Goal: Task Accomplishment & Management: Use online tool/utility

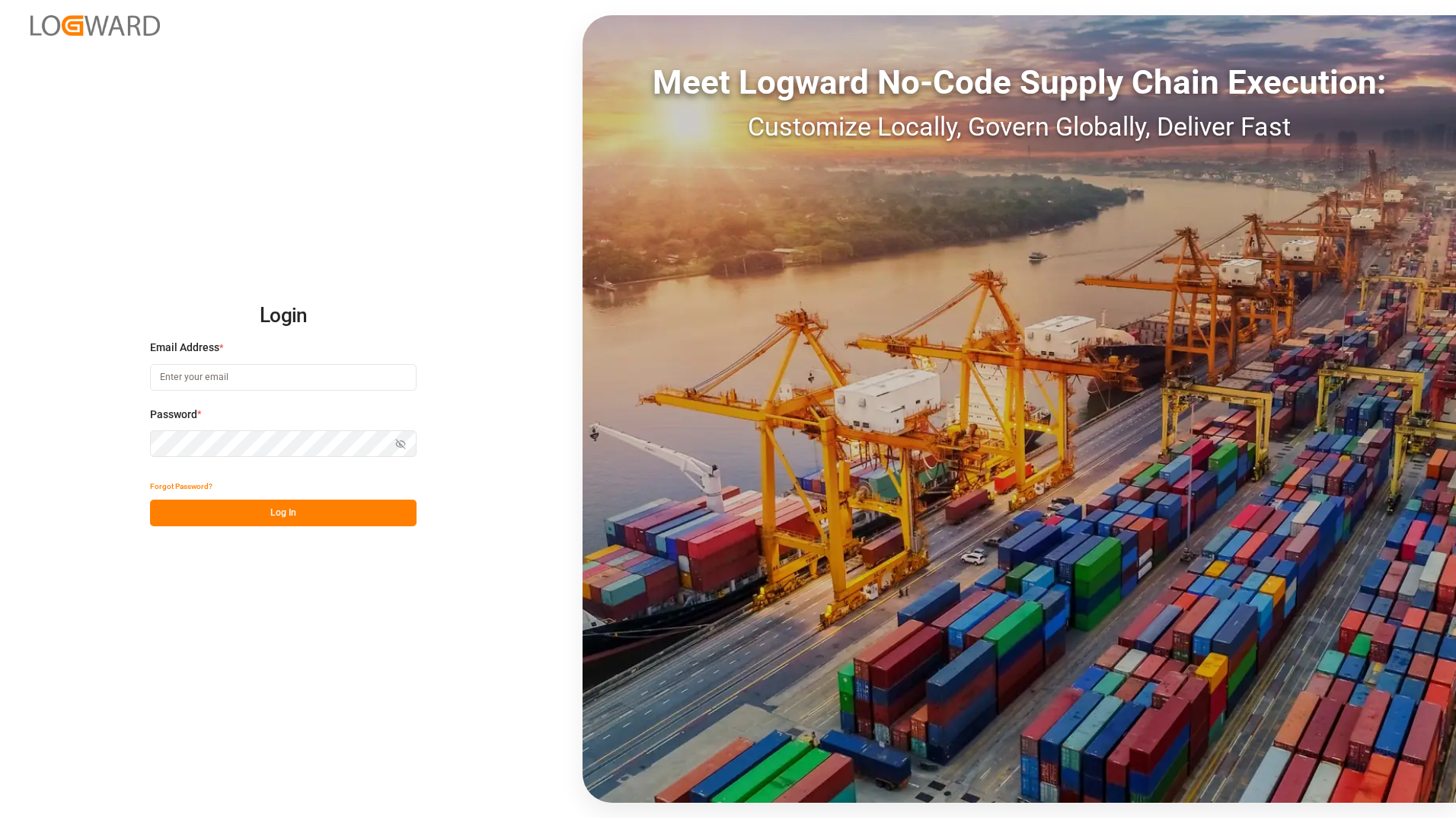
type input "[PERSON_NAME][EMAIL_ADDRESS][DOMAIN_NAME]"
click at [316, 508] on button "Log In" at bounding box center [283, 513] width 266 height 27
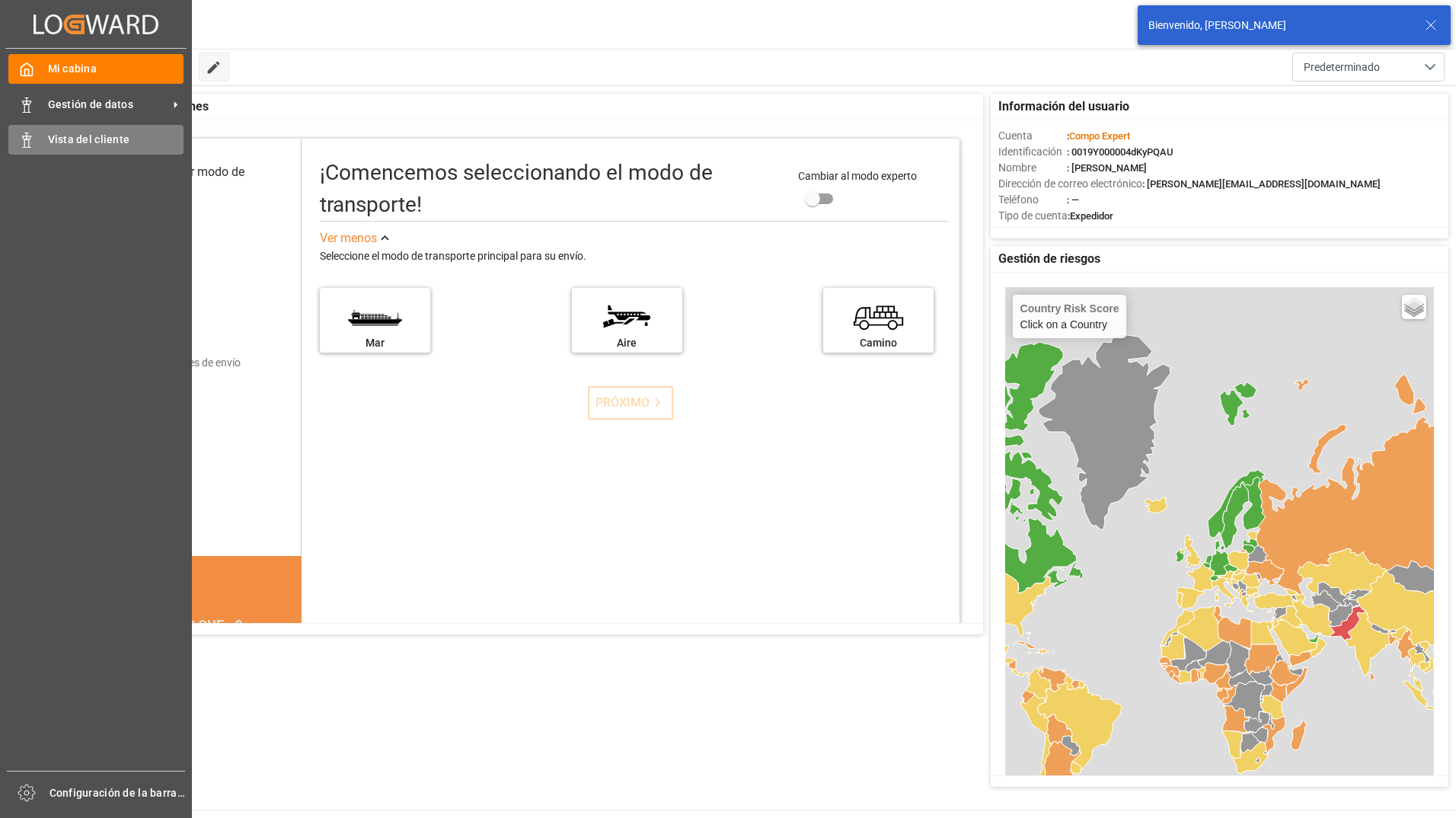
click at [24, 148] on div "Vista del cliente Vista del cliente" at bounding box center [95, 140] width 175 height 30
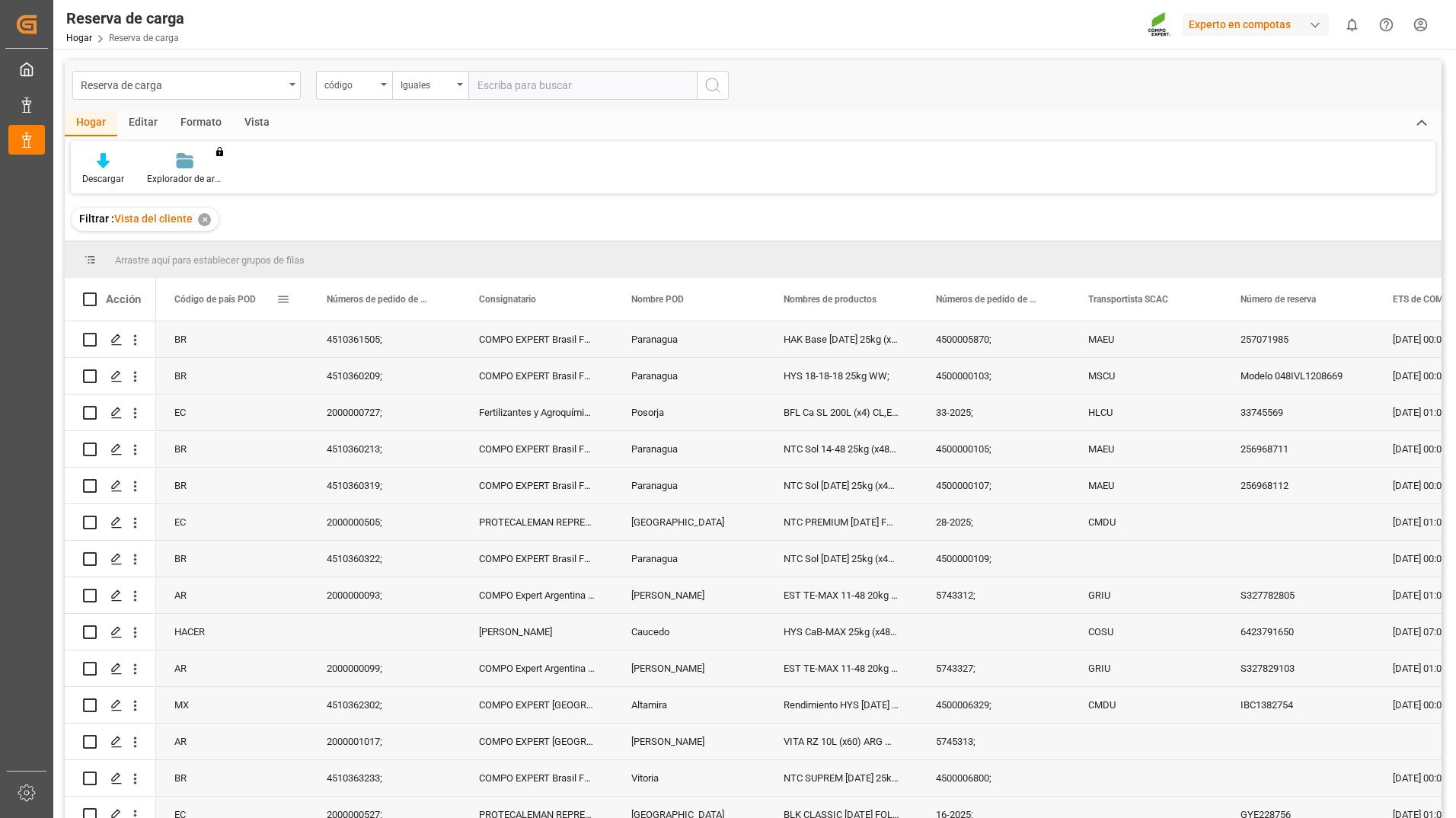
click at [285, 299] on span at bounding box center [283, 299] width 14 height 14
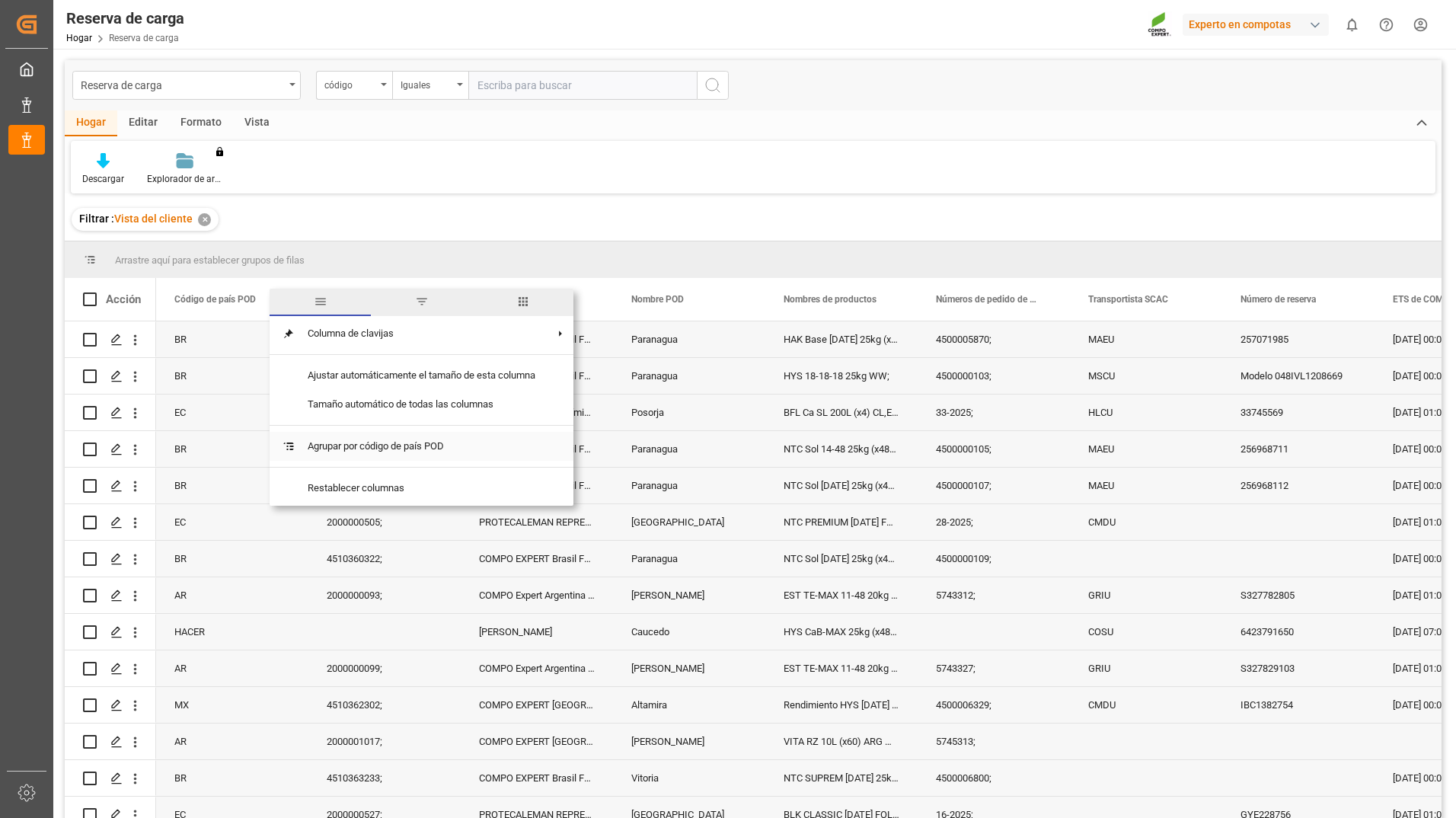
click at [411, 445] on span "Agrupar por código de país POD" at bounding box center [421, 446] width 252 height 29
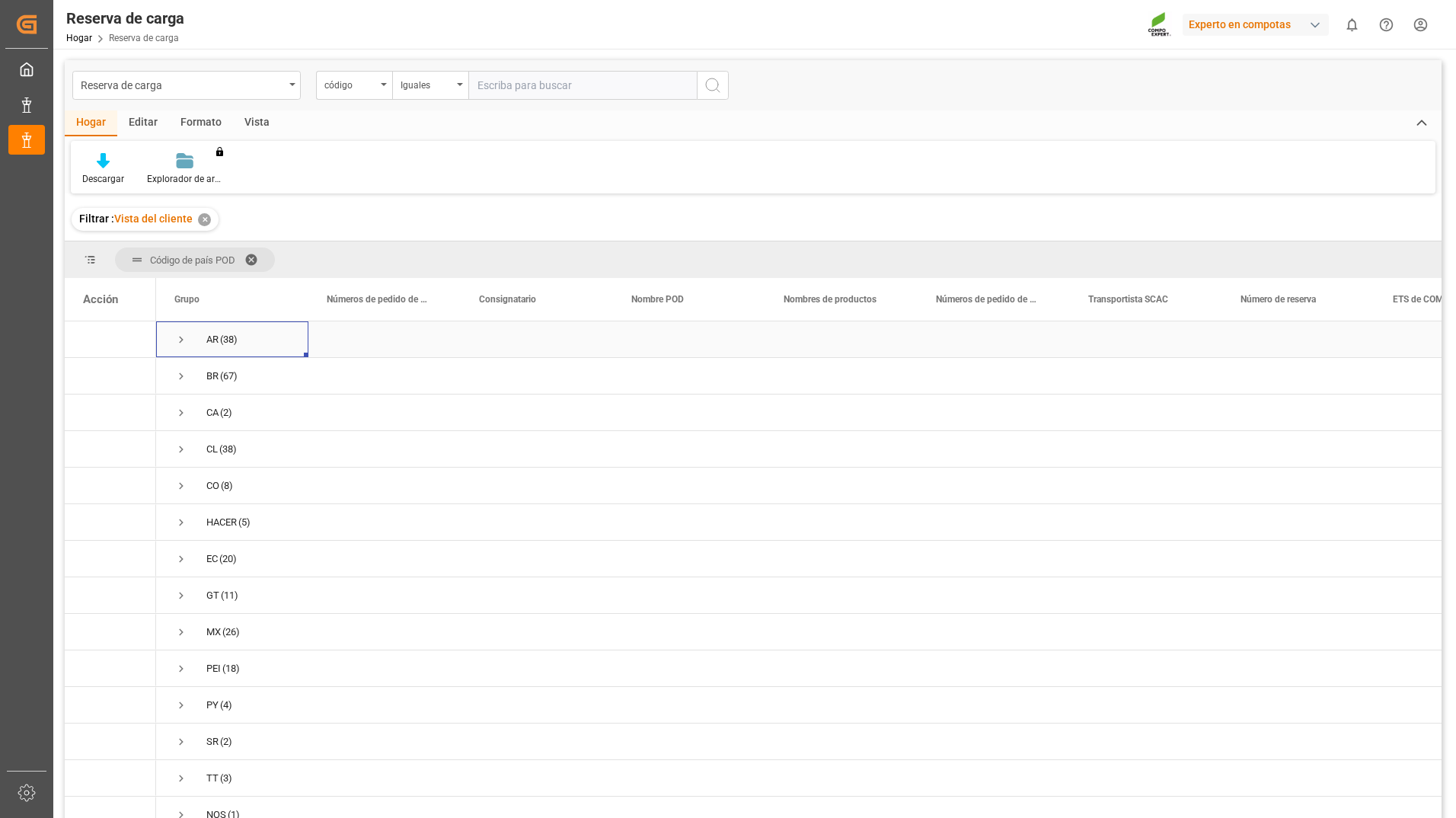
click at [179, 336] on span "Presione ESPACIO para seleccionar esta fila." at bounding box center [181, 339] width 14 height 14
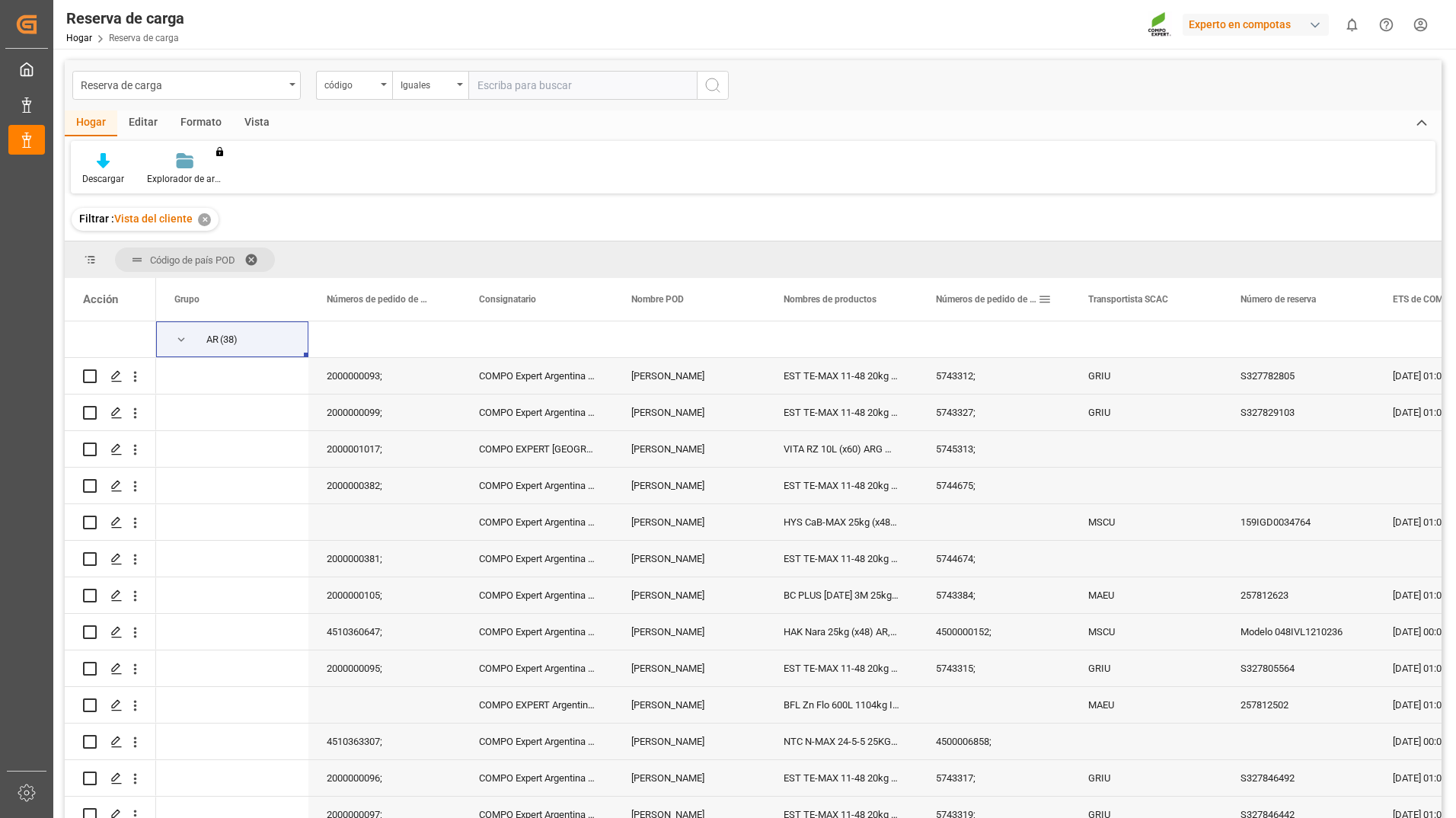
drag, startPoint x: 918, startPoint y: 304, endPoint x: 935, endPoint y: 307, distance: 17.3
click at [935, 307] on div "Números de pedido de compra de cliente" at bounding box center [993, 299] width 152 height 43
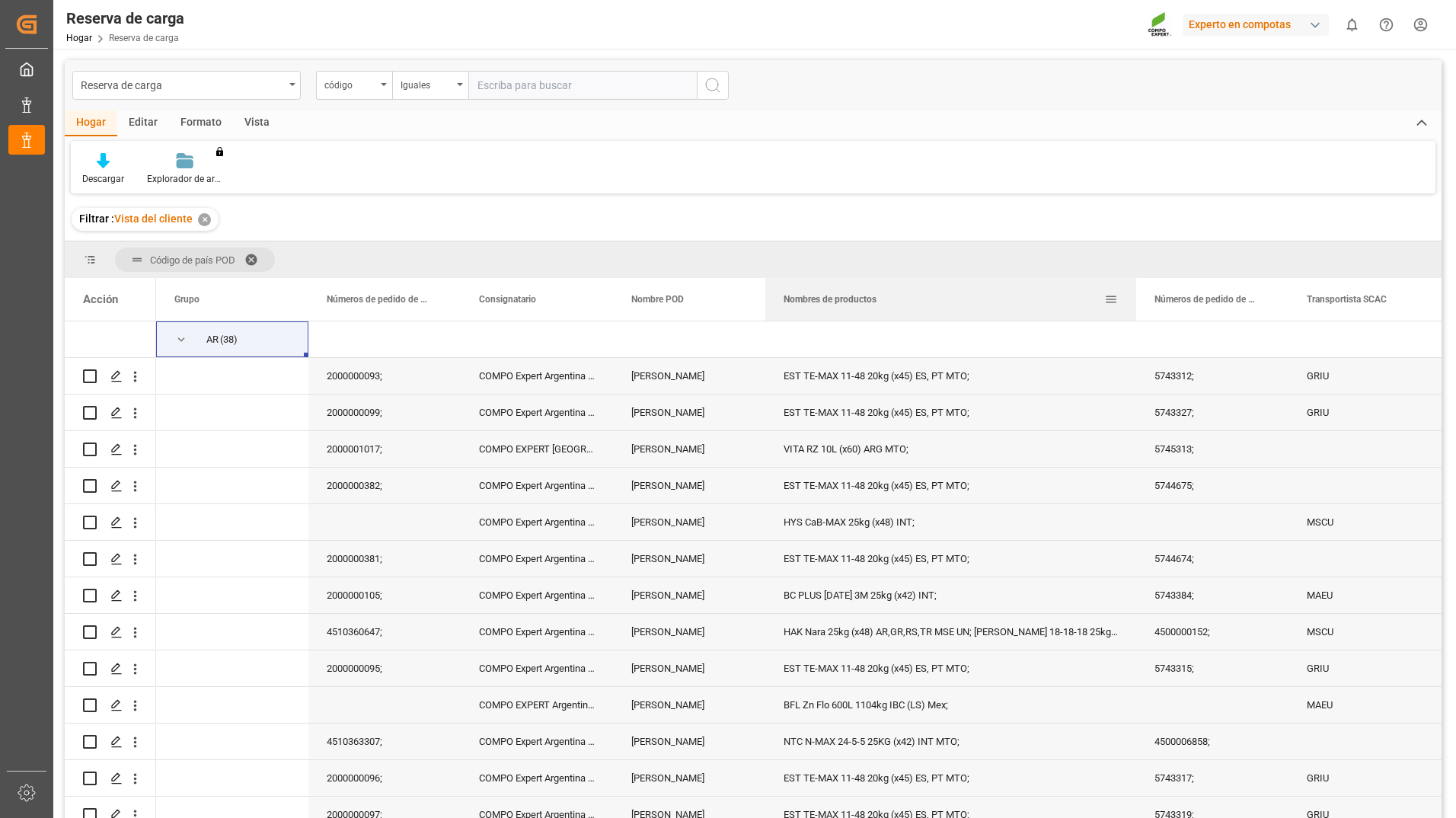
drag, startPoint x: 915, startPoint y: 309, endPoint x: 1143, endPoint y: 325, distance: 228.6
click at [1139, 305] on div at bounding box center [1135, 299] width 7 height 43
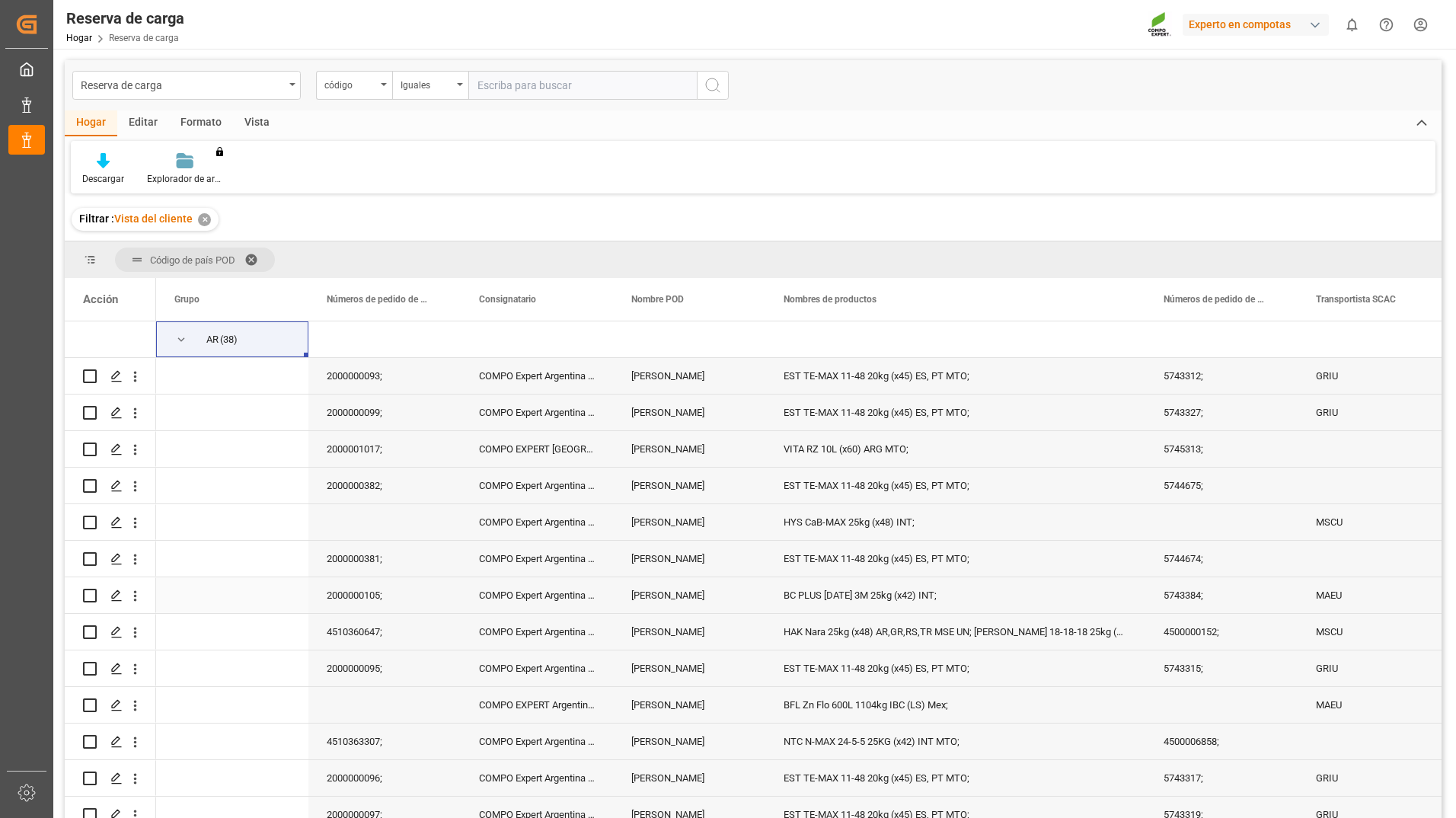
click at [960, 610] on div "BC PLUS [DATE] 3M 25kg (x42) INT;" at bounding box center [955, 596] width 380 height 36
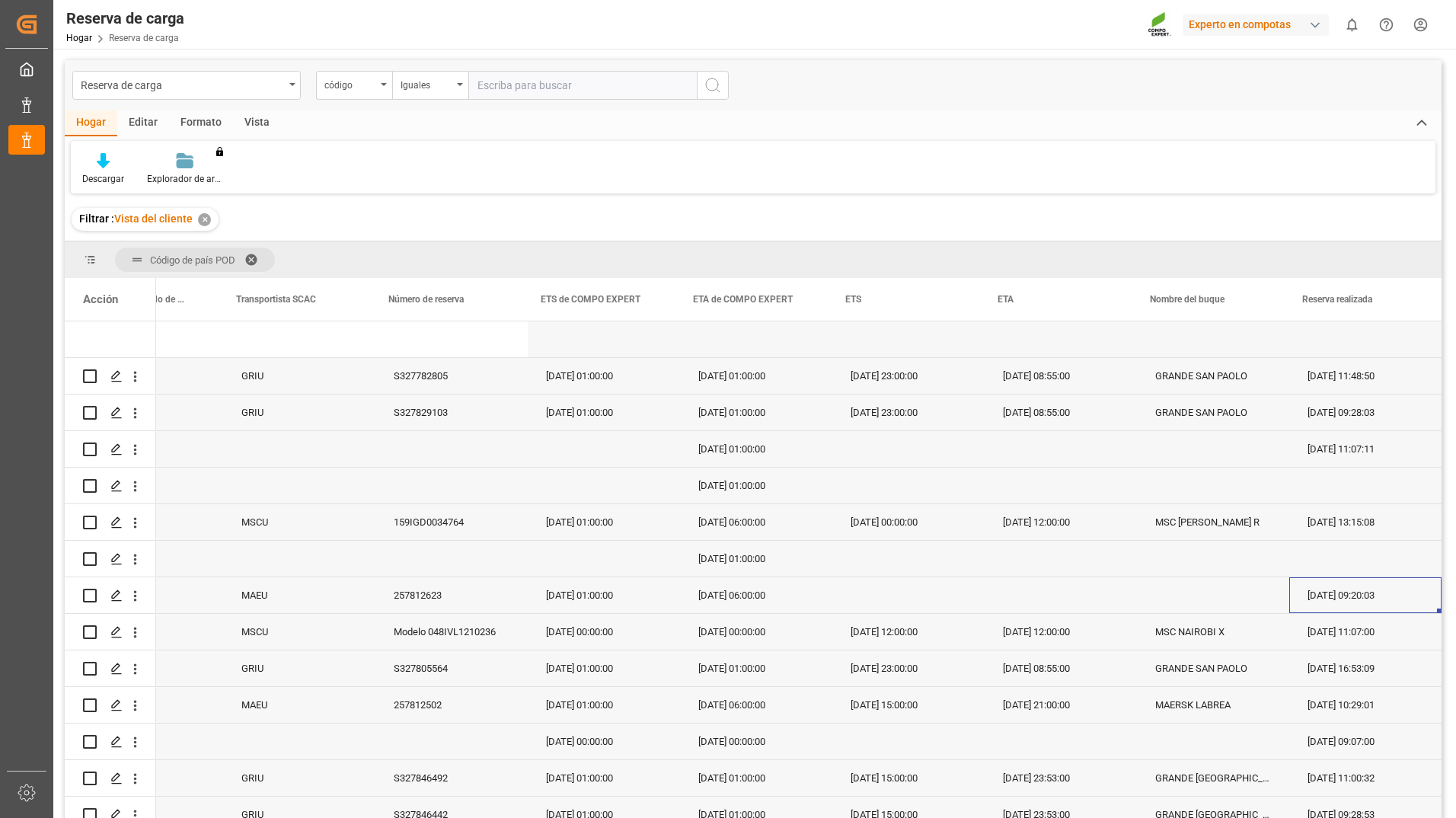
scroll to position [0, 1079]
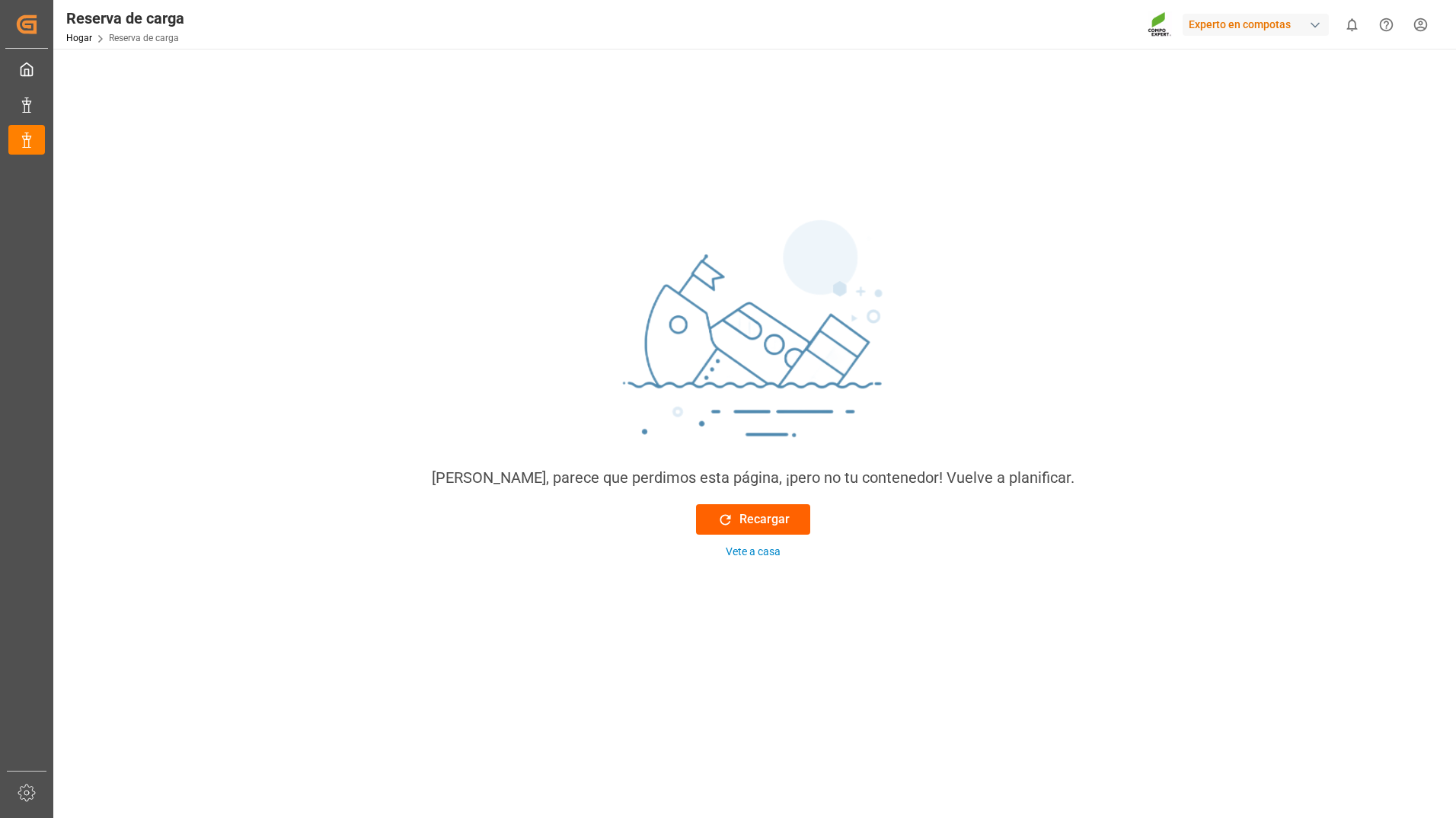
click at [759, 530] on button "Recargar" at bounding box center [753, 519] width 114 height 31
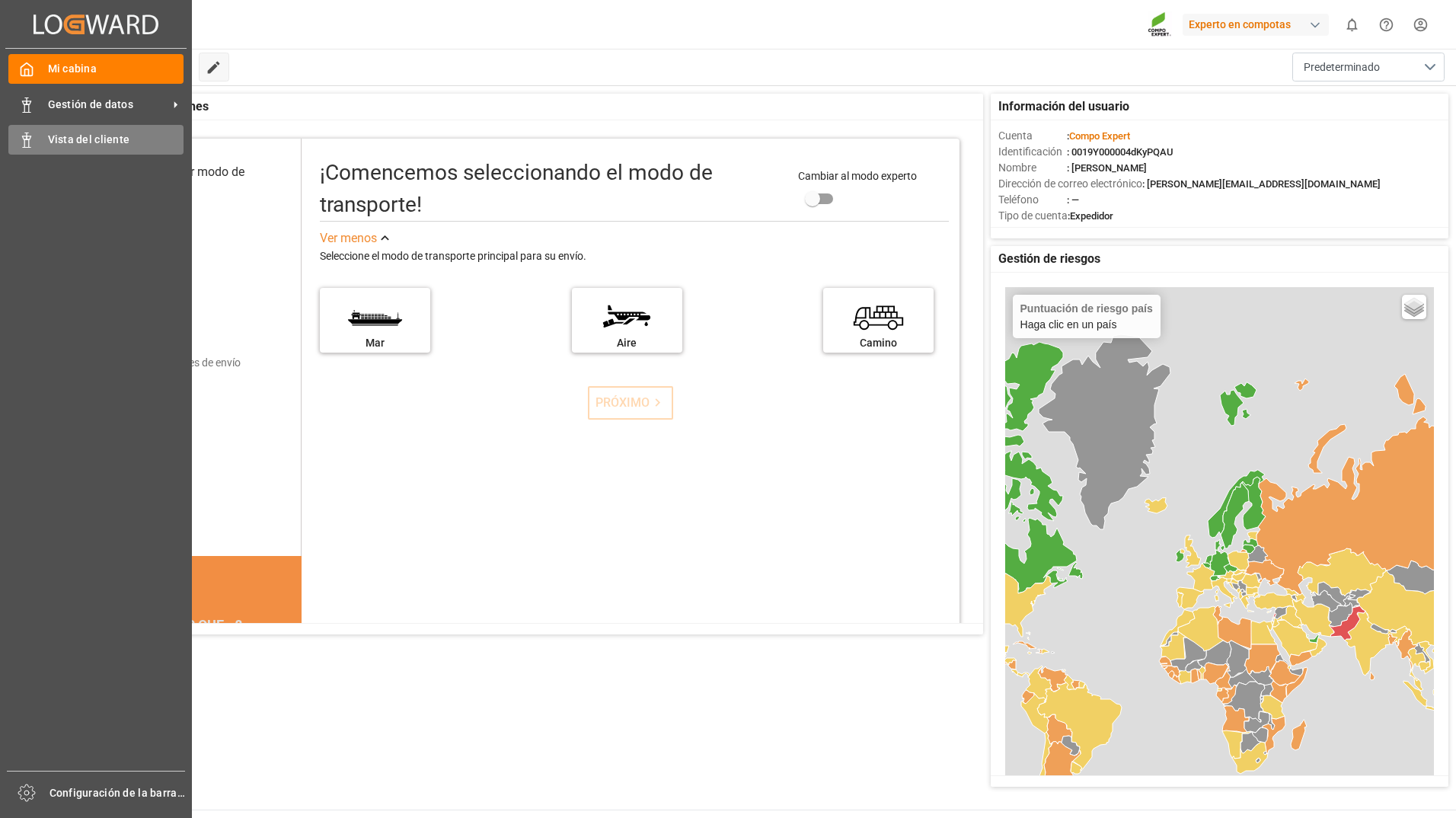
click at [36, 147] on div "Vista del cliente Vista del cliente" at bounding box center [95, 140] width 175 height 30
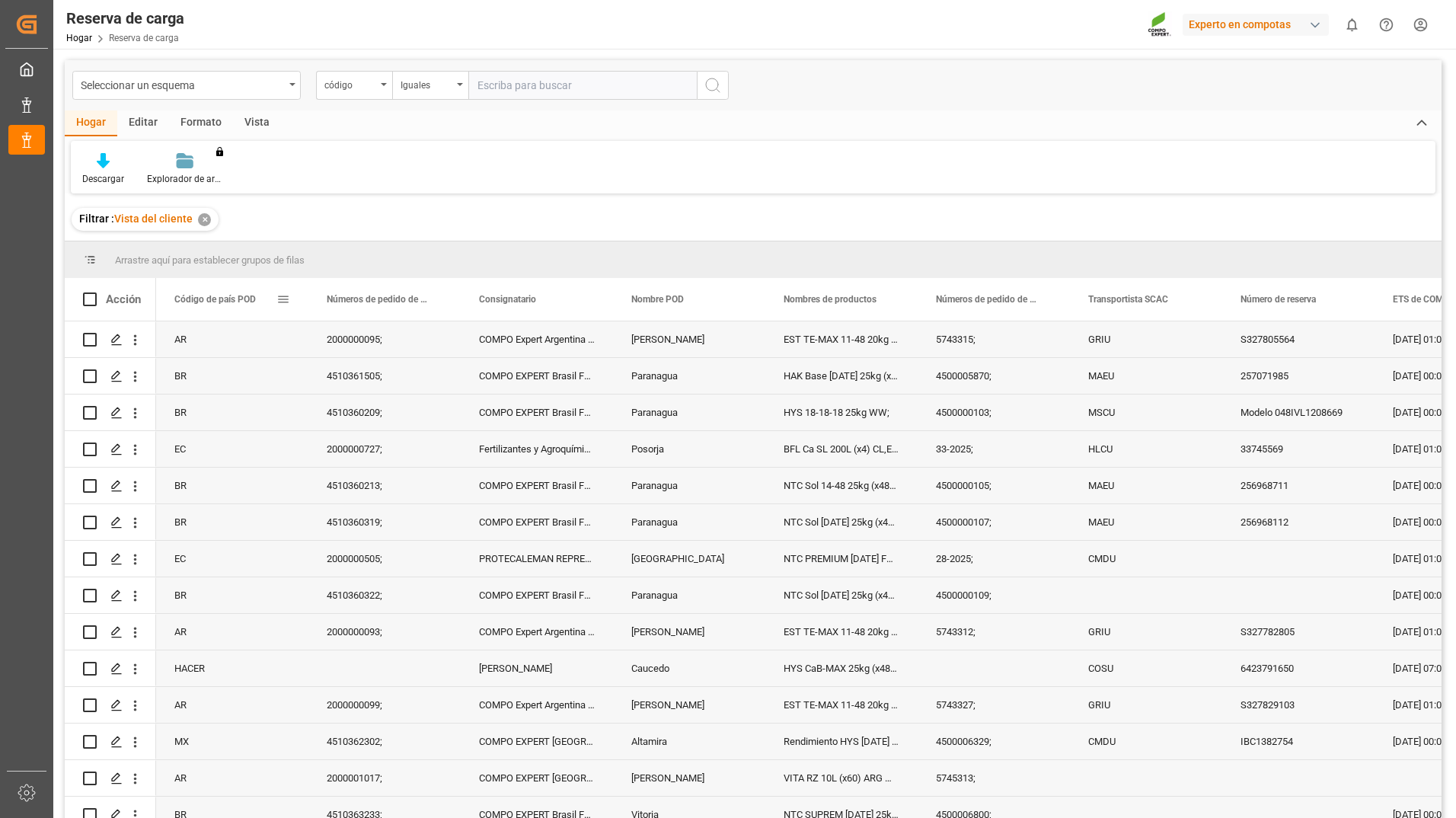
click at [281, 301] on span at bounding box center [283, 299] width 14 height 14
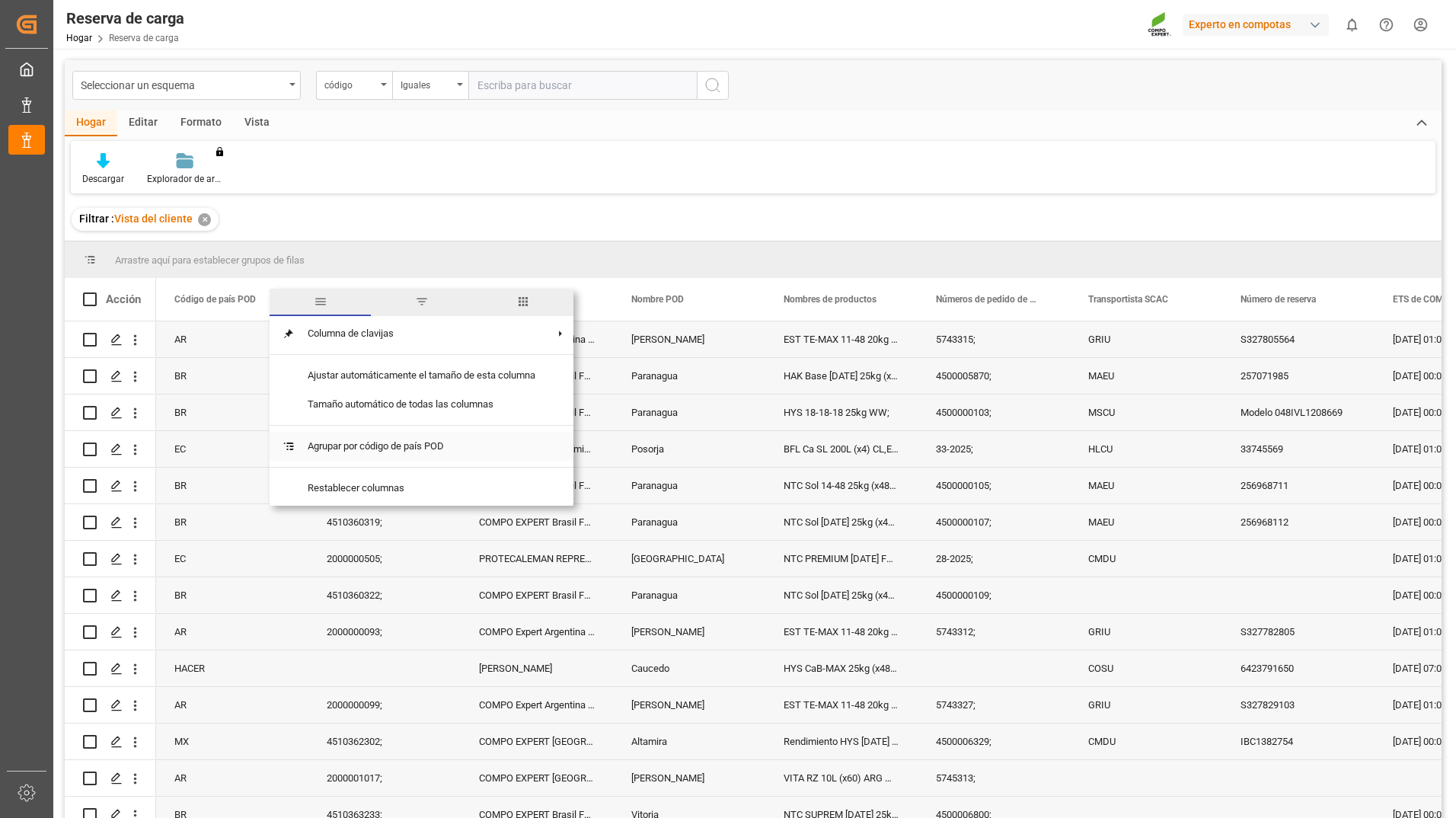
click at [340, 443] on span "Agrupar por código de país POD" at bounding box center [421, 446] width 252 height 29
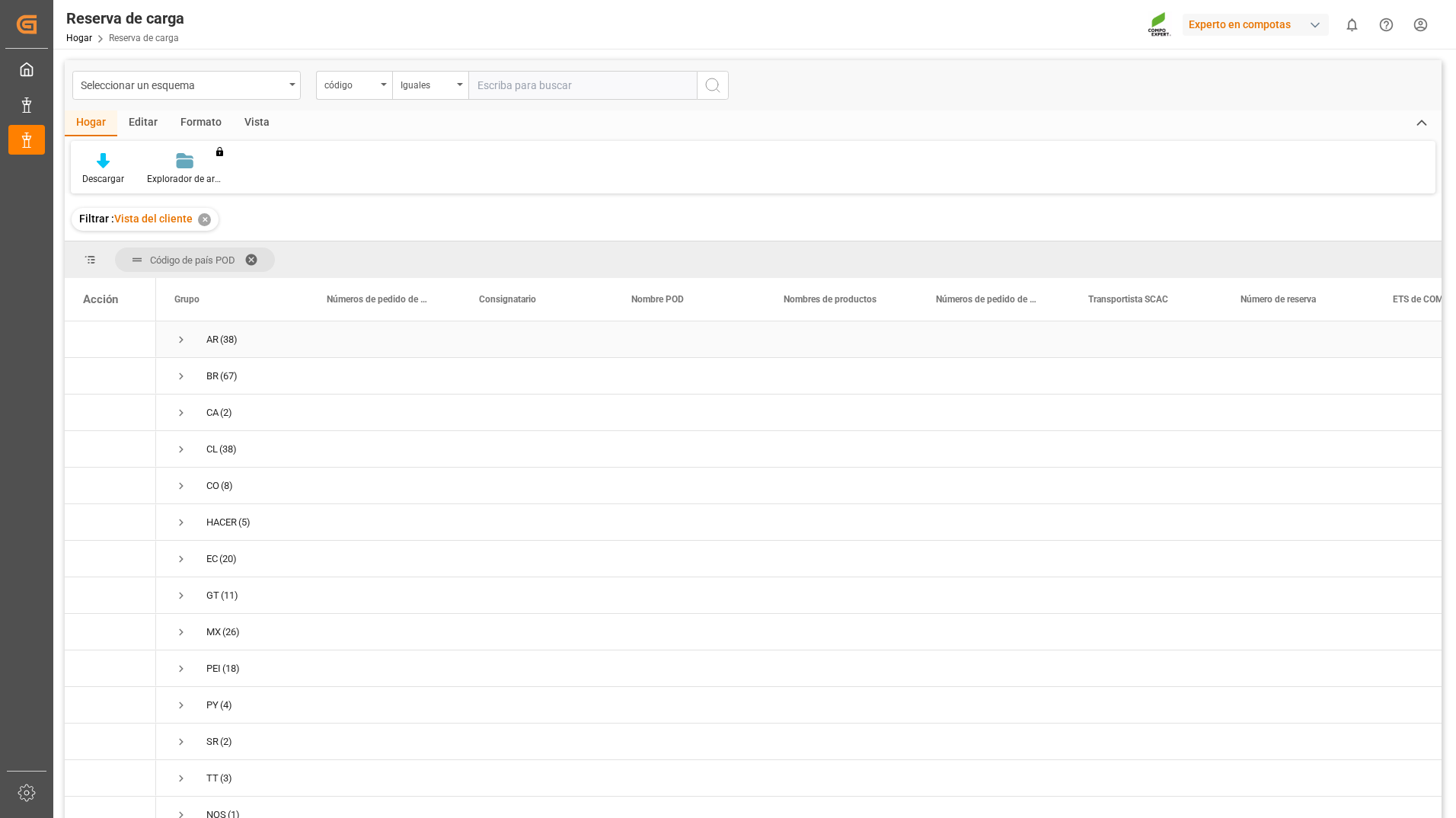
click at [177, 337] on span "Presione ESPACIO para seleccionar esta fila." at bounding box center [181, 339] width 14 height 14
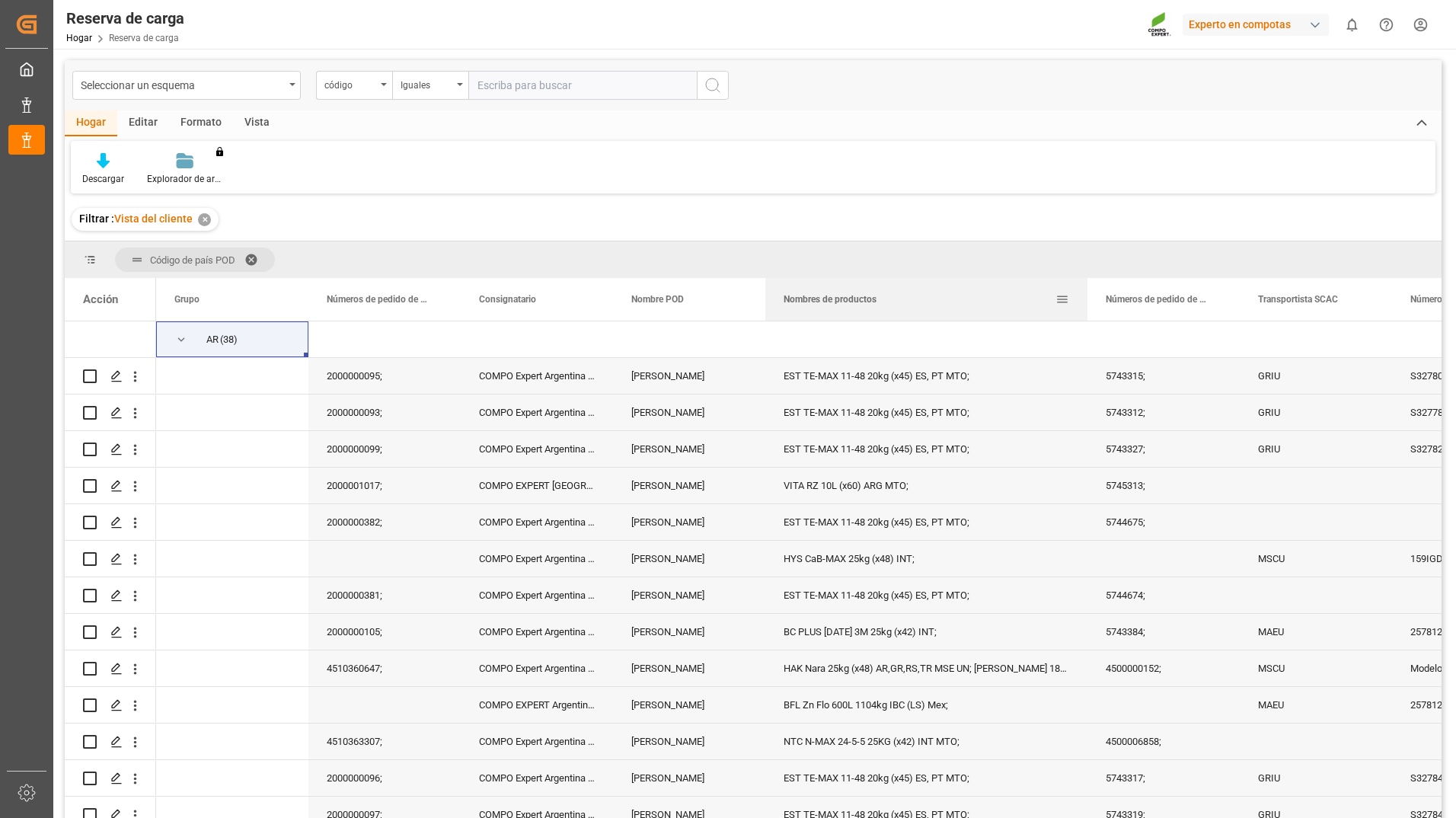
drag, startPoint x: 915, startPoint y: 297, endPoint x: 1129, endPoint y: 306, distance: 214.2
click at [1091, 306] on div at bounding box center [1087, 299] width 7 height 43
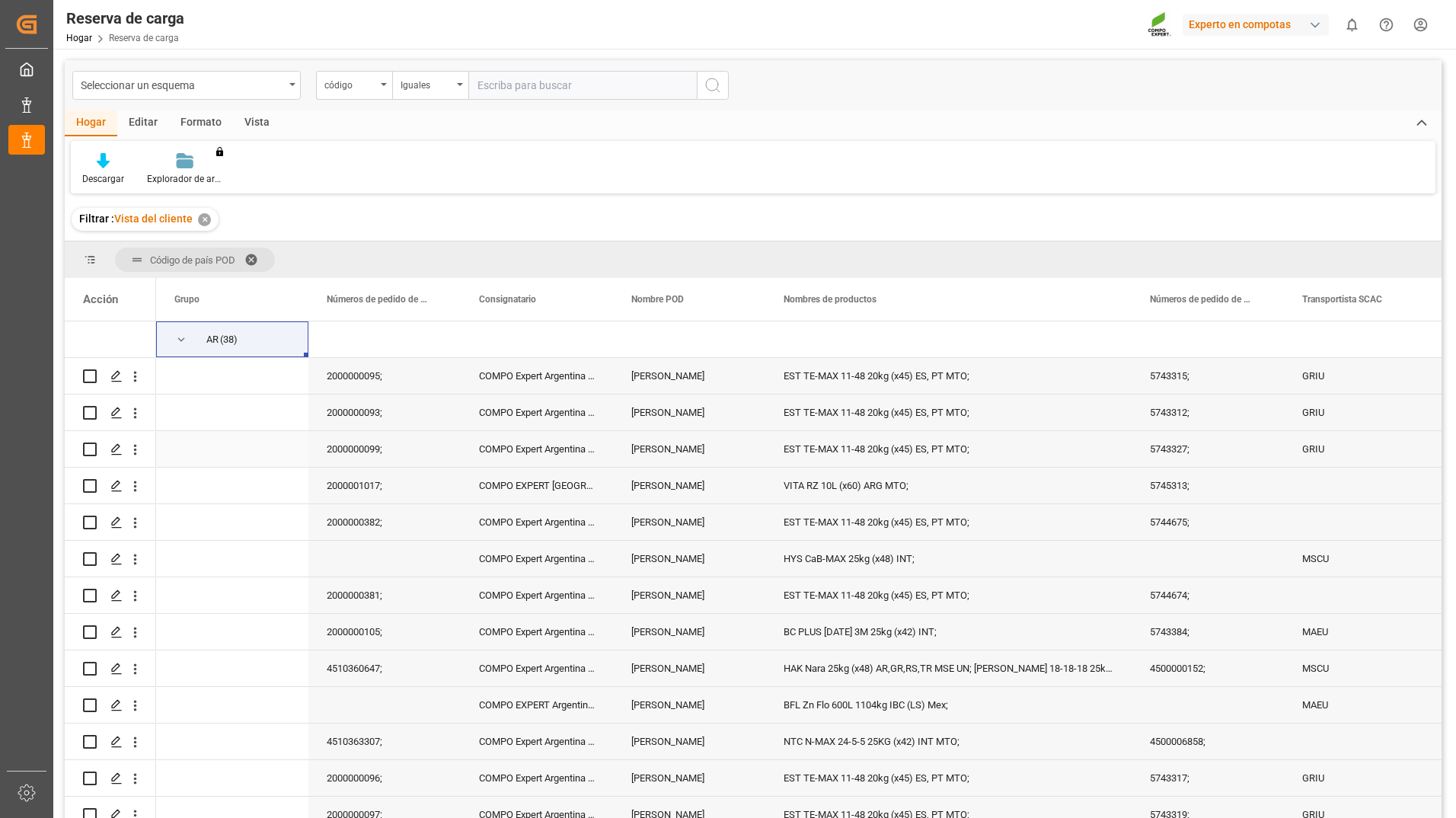
click at [892, 437] on div "EST TE-MAX 11-48 20kg (x45) ES, PT MTO;" at bounding box center [949, 449] width 366 height 36
click at [887, 631] on div "BC PLUS [DATE] 3M 25kg (x42) INT;" at bounding box center [949, 632] width 366 height 36
click at [966, 638] on div "BC PLUS [DATE] 3M 25kg (x42) INT;" at bounding box center [949, 632] width 366 height 36
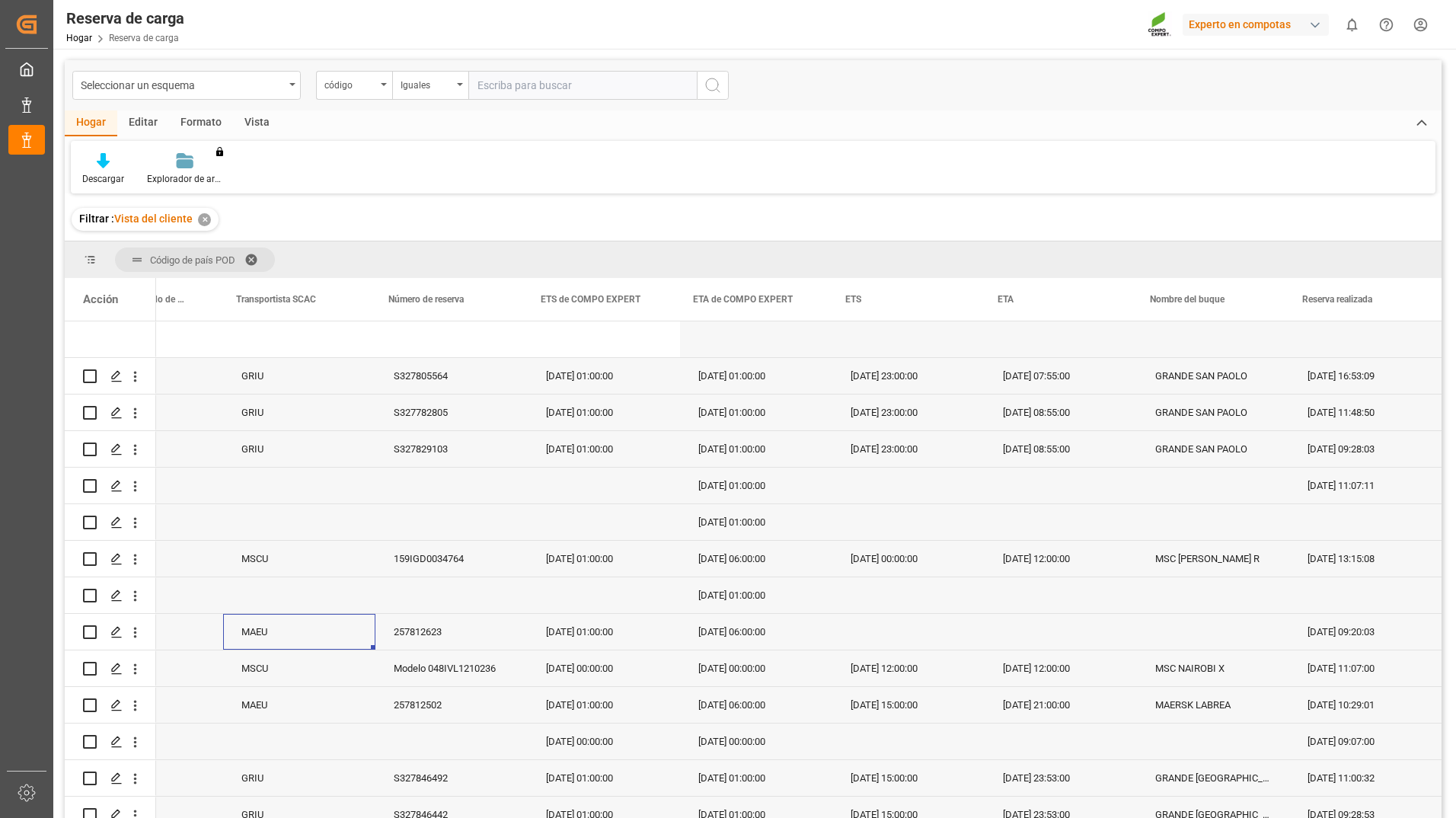
scroll to position [0, 976]
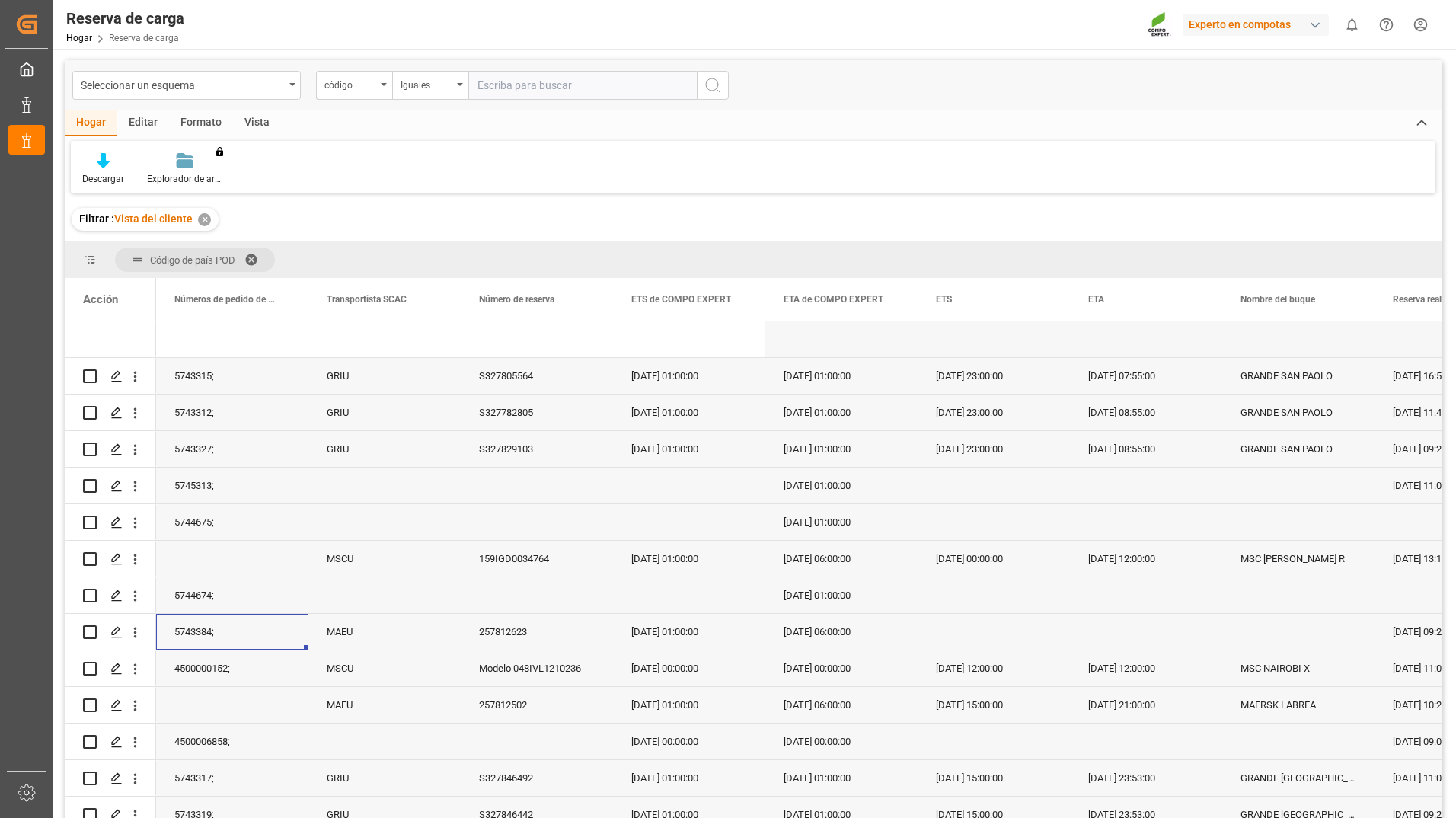
click at [820, 627] on div "[DATE] 06:00:00" at bounding box center [841, 632] width 152 height 36
click at [1318, 633] on div "Presione ESPACIO para seleccionar esta fila." at bounding box center [1298, 632] width 152 height 36
click at [1202, 619] on div "Presione ESPACIO para seleccionar esta fila." at bounding box center [1146, 632] width 152 height 36
click at [977, 653] on div "[DATE] 12:00:00" at bounding box center [993, 668] width 152 height 36
click at [1279, 635] on div "Presione ESPACIO para seleccionar esta fila." at bounding box center [1298, 632] width 152 height 36
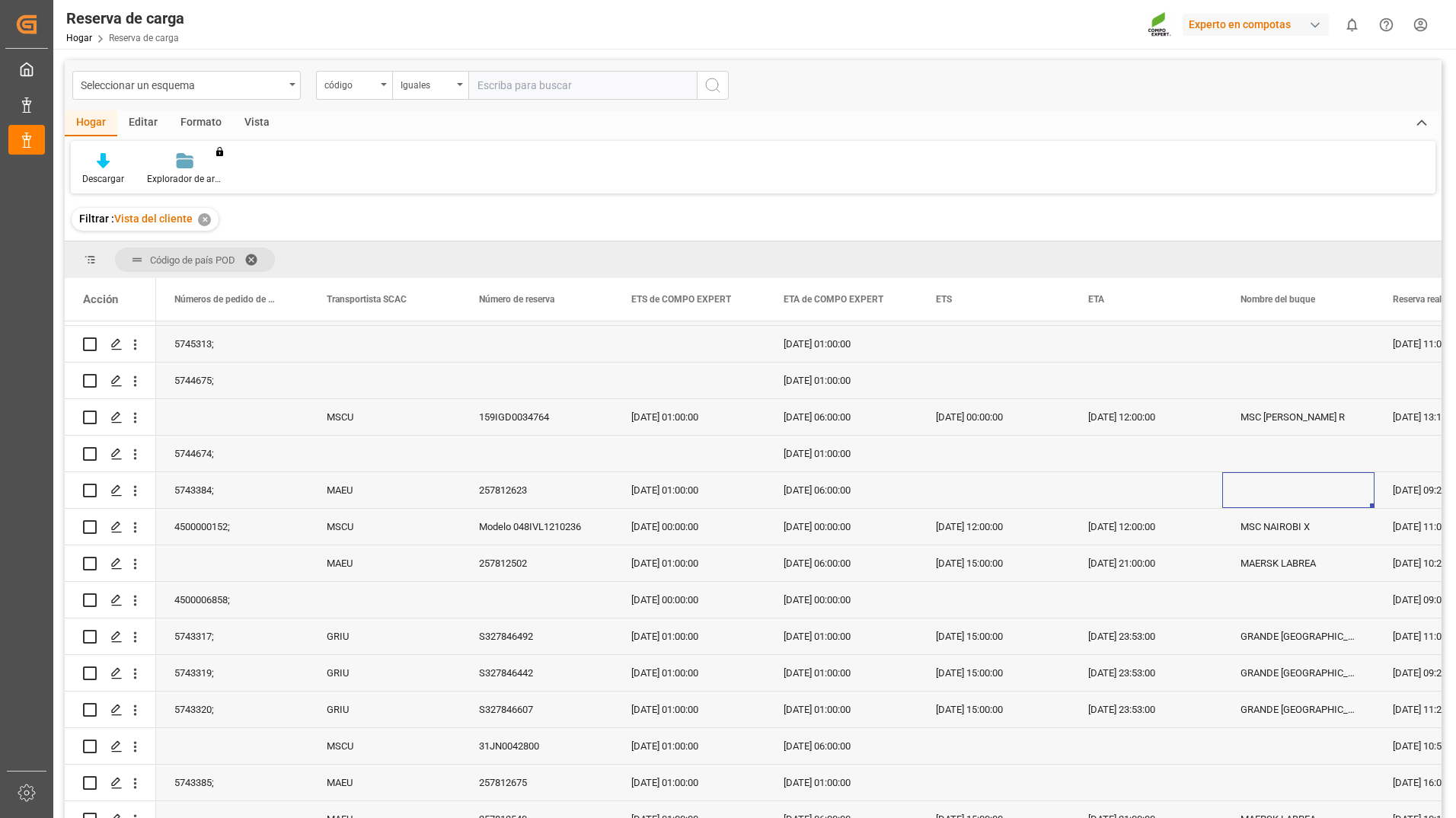
scroll to position [76, 0]
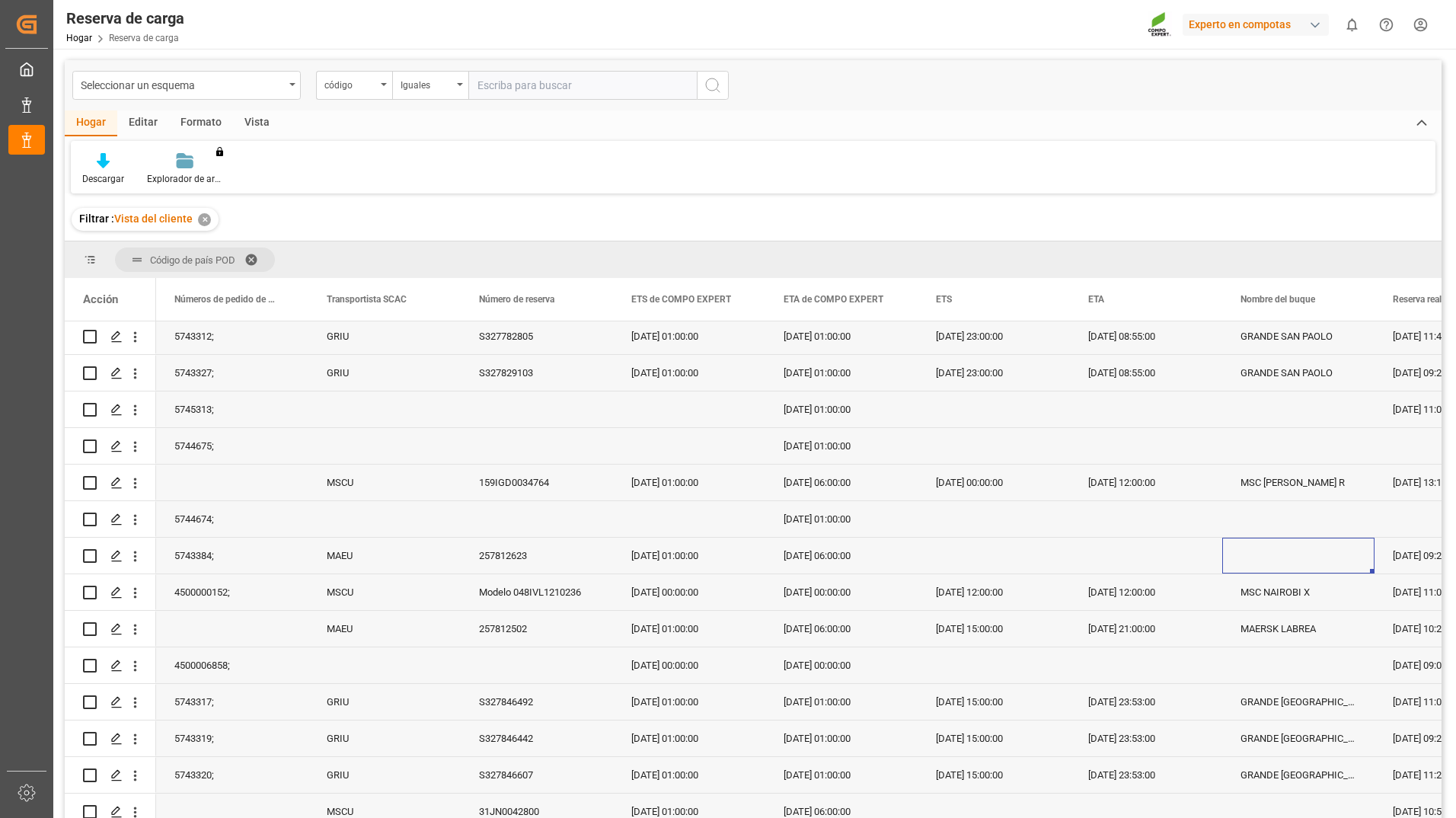
click at [1006, 551] on div "Presione ESPACIO para seleccionar esta fila." at bounding box center [993, 555] width 152 height 36
click at [1078, 551] on div "Presione ESPACIO para seleccionar esta fila." at bounding box center [1146, 555] width 152 height 36
click at [756, 549] on div "[DATE] 01:00:00" at bounding box center [689, 555] width 152 height 36
drag, startPoint x: 633, startPoint y: 553, endPoint x: 684, endPoint y: 566, distance: 52.6
click at [684, 565] on div "[DATE] 01:00:00" at bounding box center [689, 555] width 152 height 36
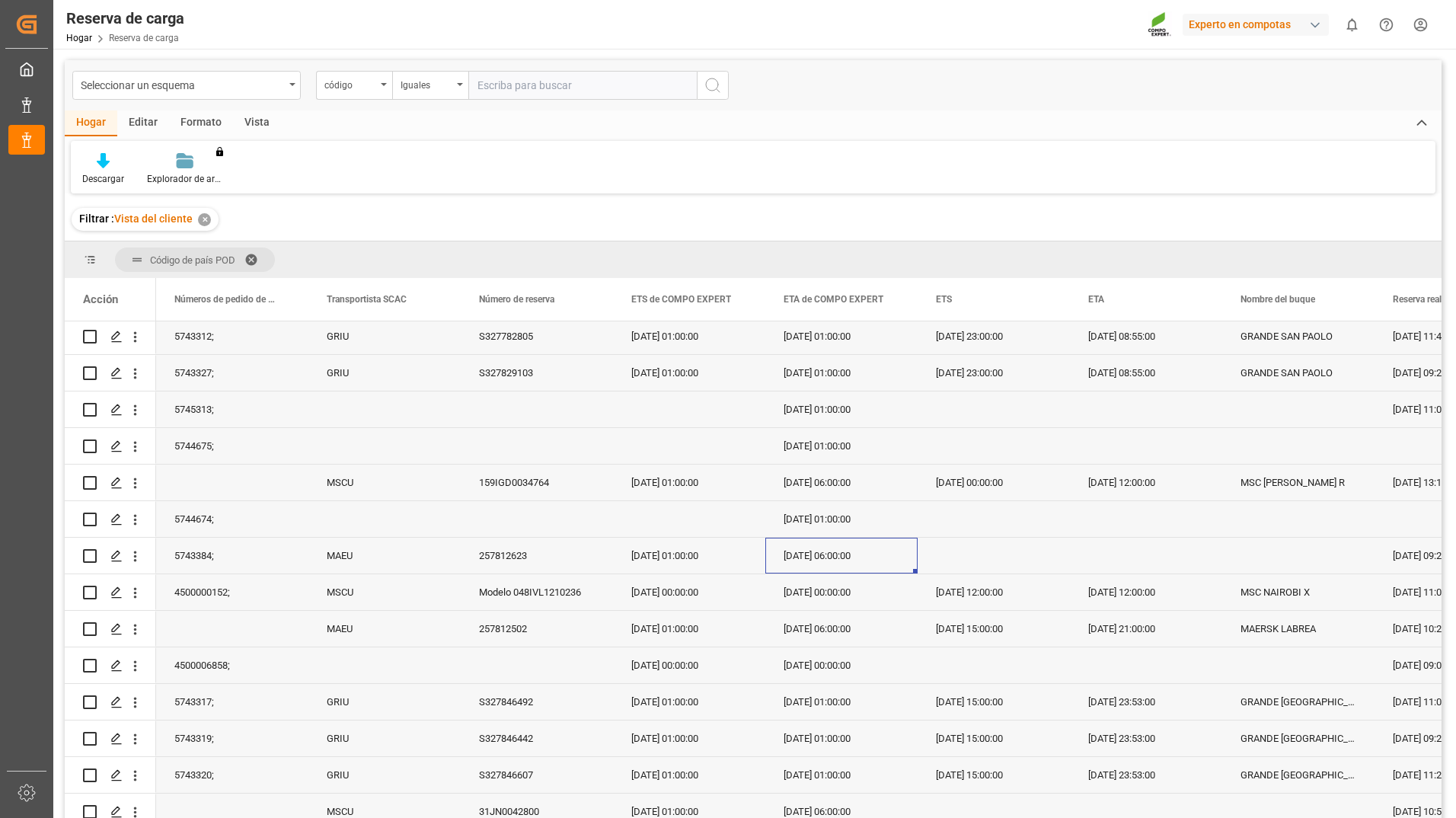
click at [833, 557] on div "[DATE] 06:00:00" at bounding box center [841, 555] width 152 height 36
